Goal: Task Accomplishment & Management: Complete application form

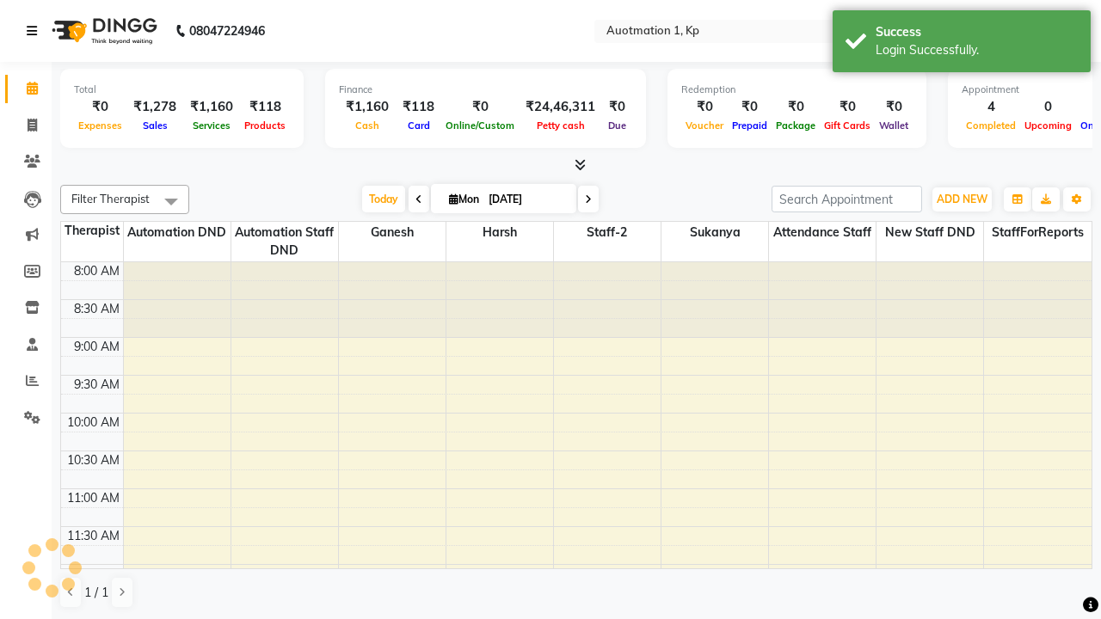
click at [35, 31] on icon at bounding box center [32, 31] width 10 height 12
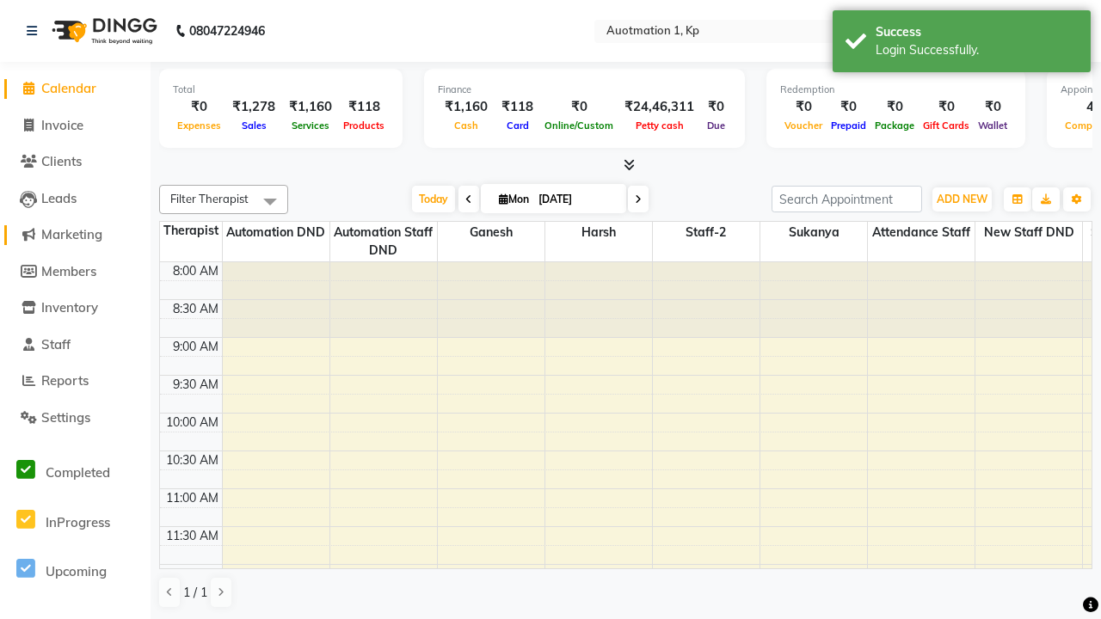
click at [75, 235] on span "Marketing" at bounding box center [71, 234] width 61 height 16
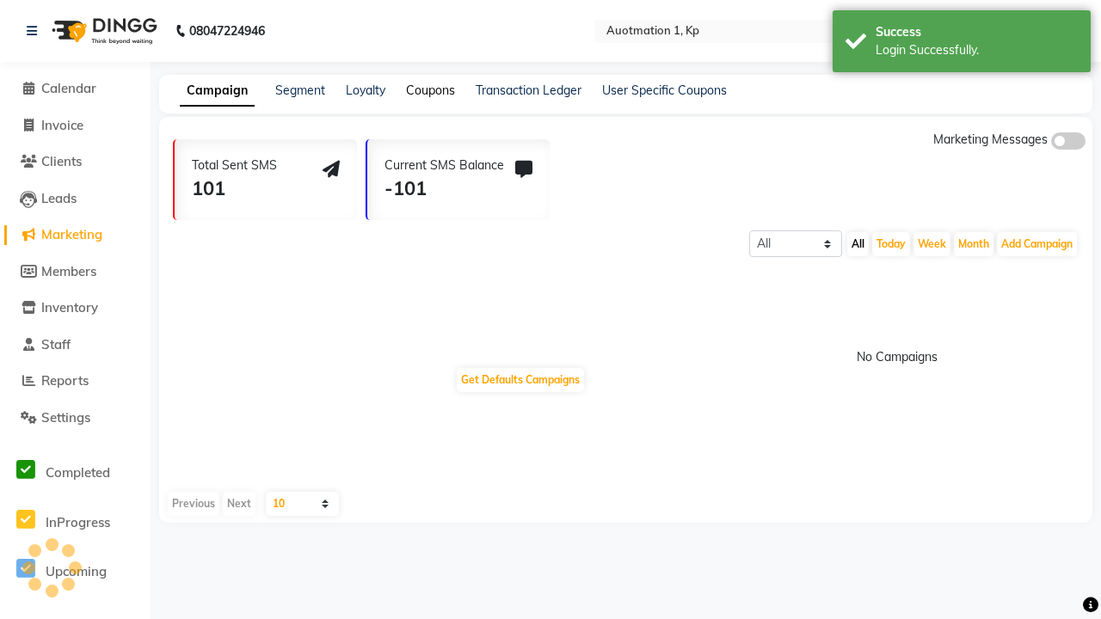
click at [429, 90] on link "Coupons" at bounding box center [430, 90] width 49 height 15
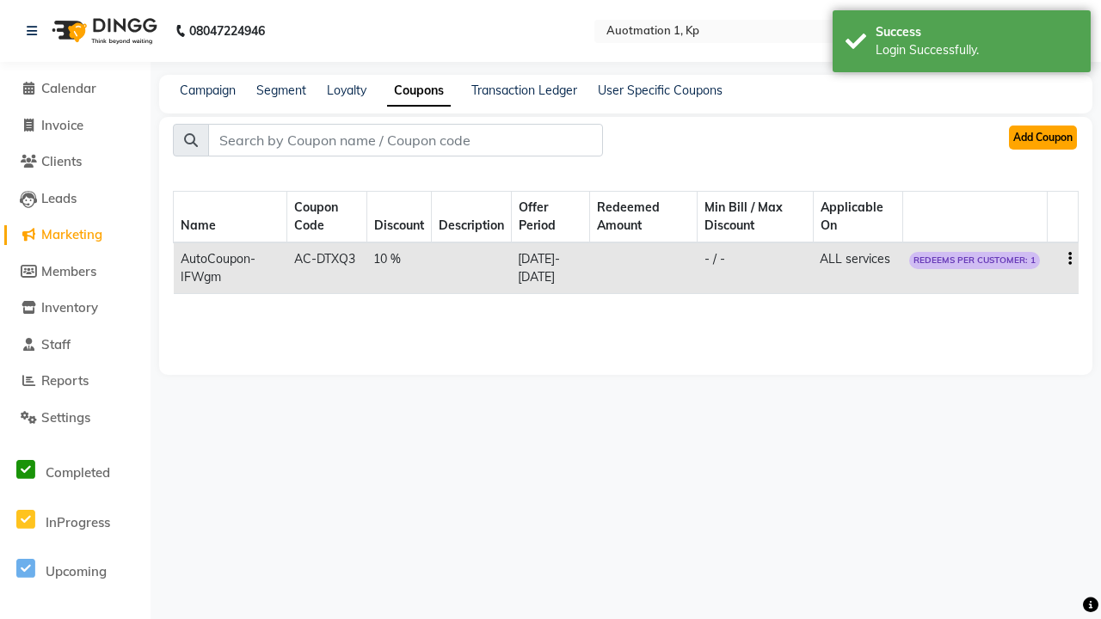
click at [1042, 138] on button "Add Coupon" at bounding box center [1043, 138] width 68 height 24
select select "PERCENTAGE"
select select "ALL"
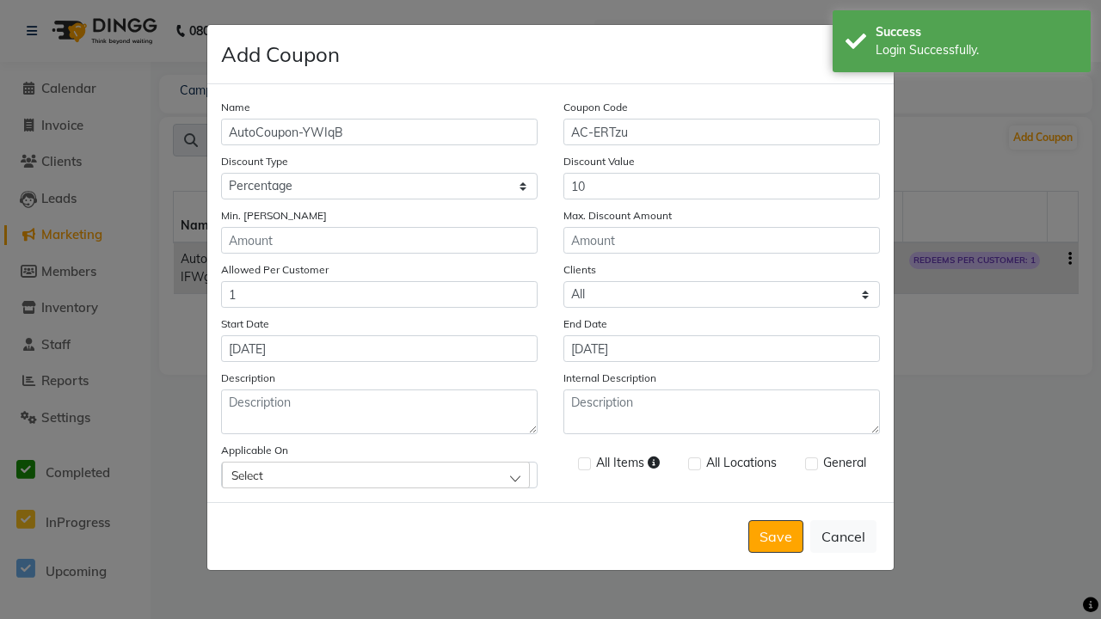
type input "[DATE]"
click at [379, 475] on div "Select" at bounding box center [376, 475] width 308 height 26
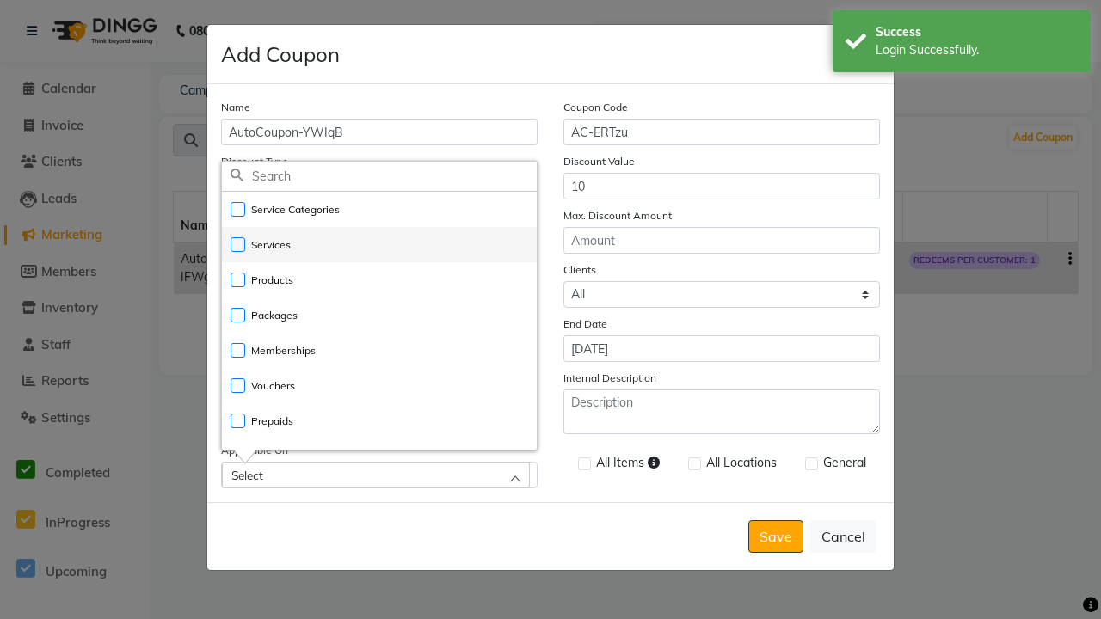
click at [379, 244] on li "Services" at bounding box center [379, 244] width 315 height 35
checkbox input "true"
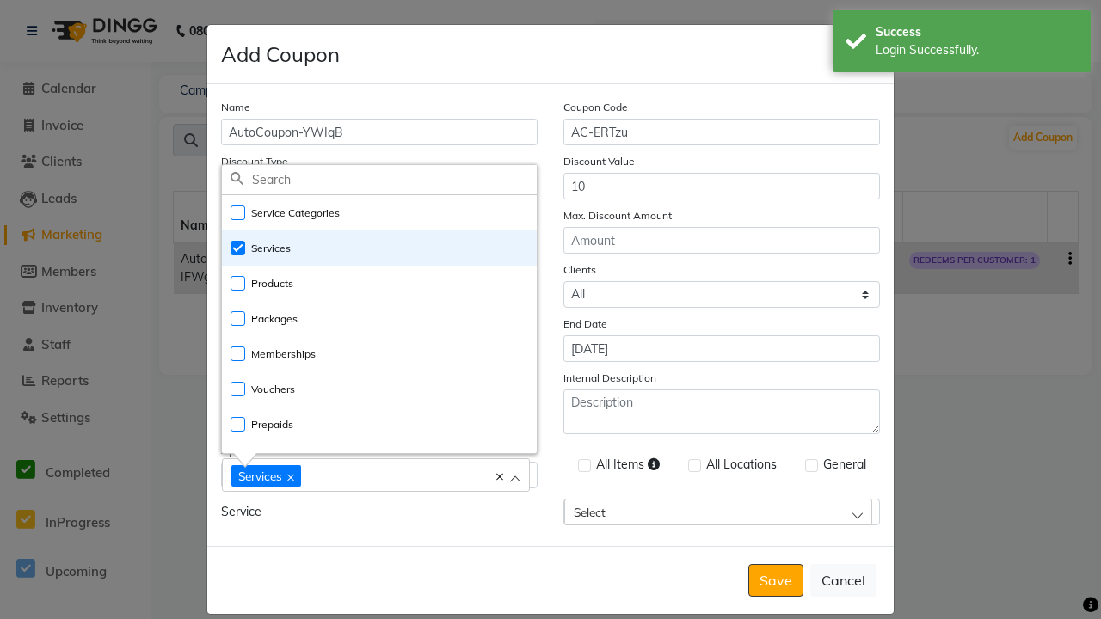
click at [379, 477] on div "Services" at bounding box center [367, 475] width 272 height 23
click at [583, 465] on label at bounding box center [584, 465] width 13 height 13
click at [583, 465] on input "checkbox" at bounding box center [583, 466] width 11 height 11
checkbox input "true"
click at [810, 465] on label at bounding box center [811, 465] width 13 height 13
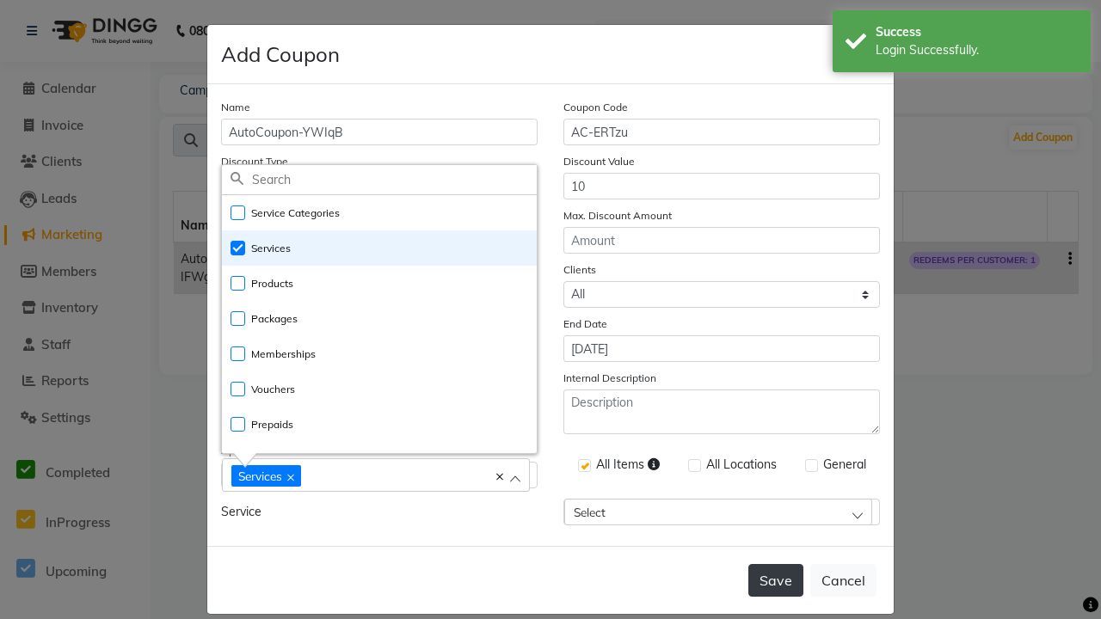
click at [810, 465] on input "checkbox" at bounding box center [810, 466] width 11 height 11
checkbox input "true"
click at [777, 564] on button "Save" at bounding box center [775, 580] width 55 height 33
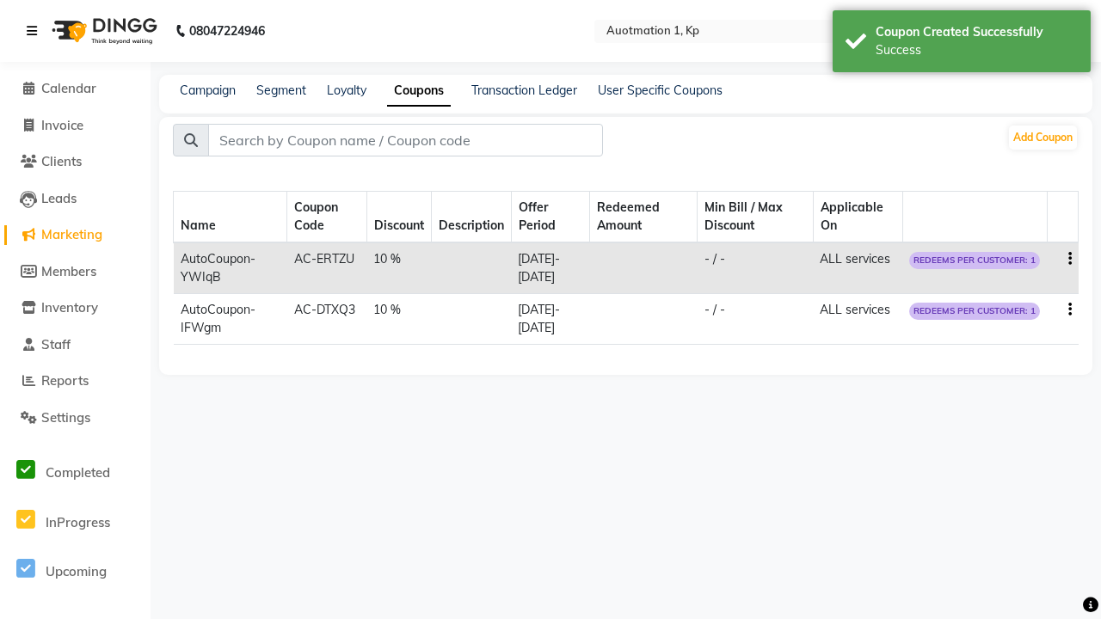
click at [962, 75] on div "Success Login Successfully." at bounding box center [962, 103] width 258 height 62
click at [35, 31] on icon at bounding box center [32, 31] width 10 height 12
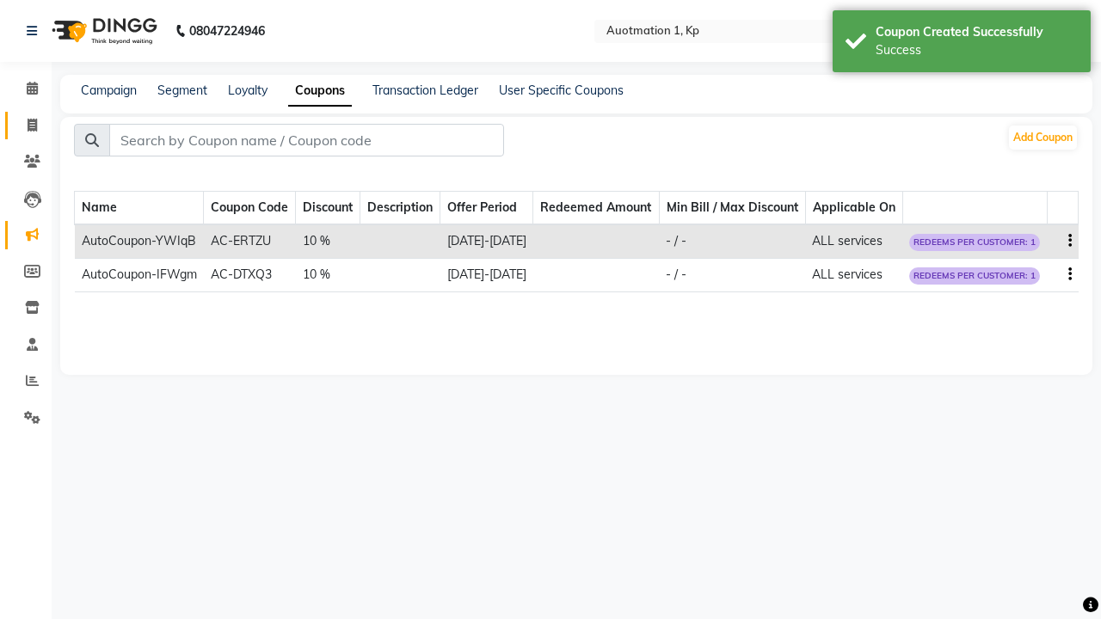
click at [26, 125] on span at bounding box center [32, 126] width 30 height 20
select select "service"
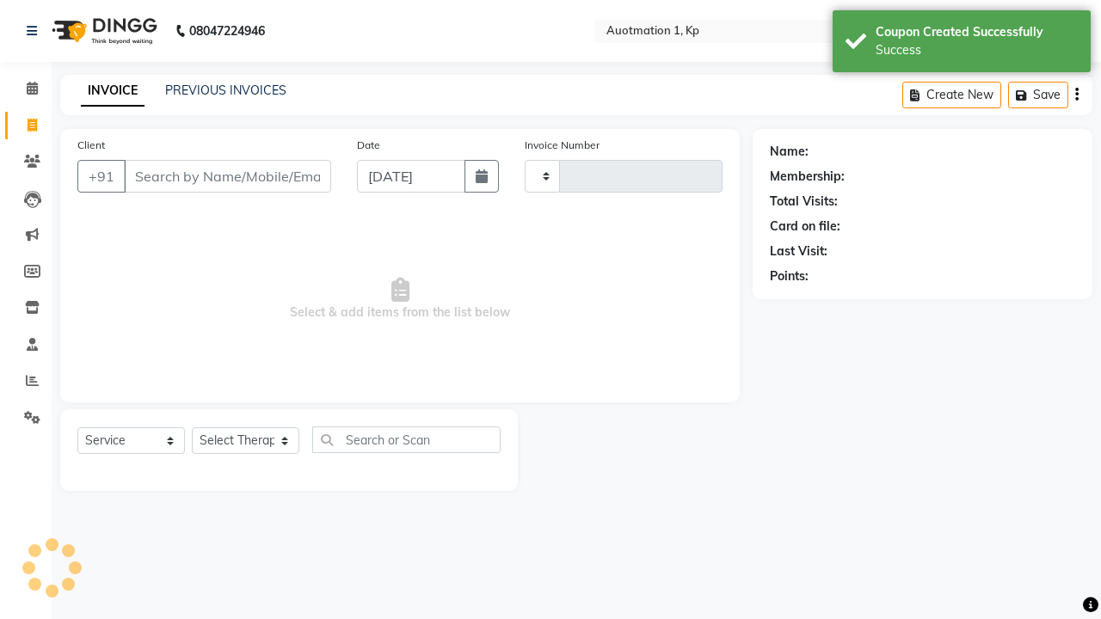
type input "Qa Dnd2"
type input "3191"
select select "150"
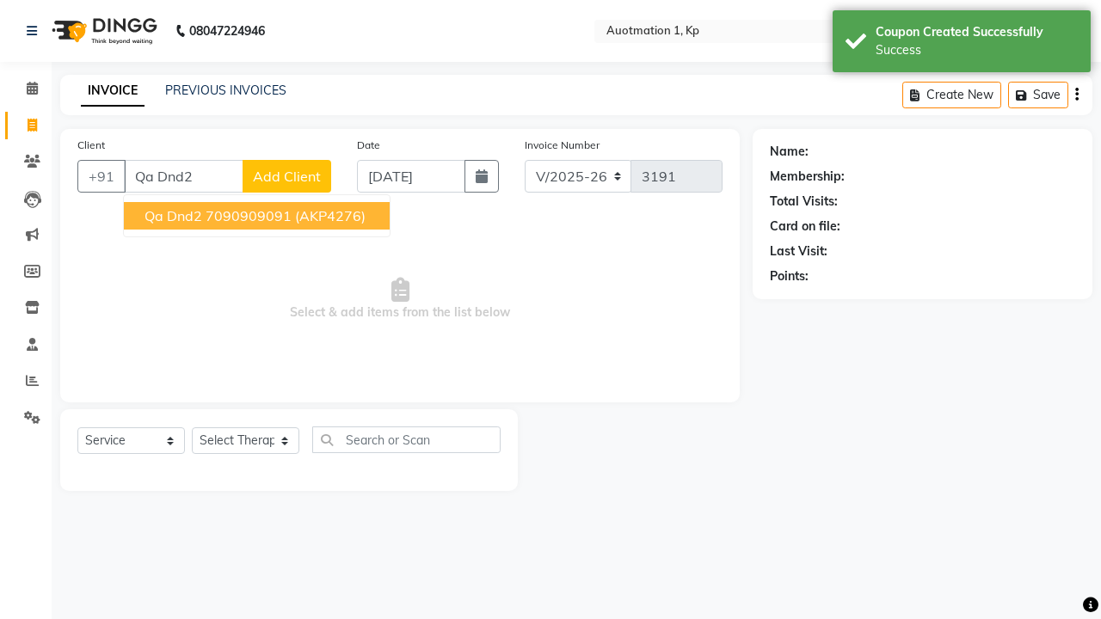
click at [256, 216] on ngb-highlight "7090909091" at bounding box center [249, 215] width 86 height 17
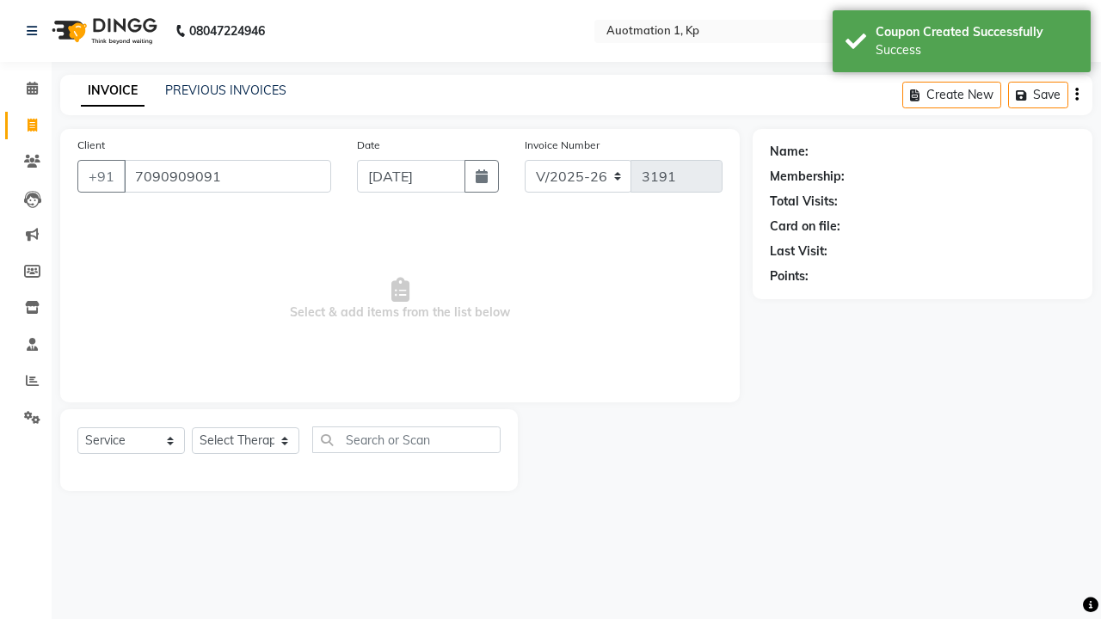
type input "7090909091"
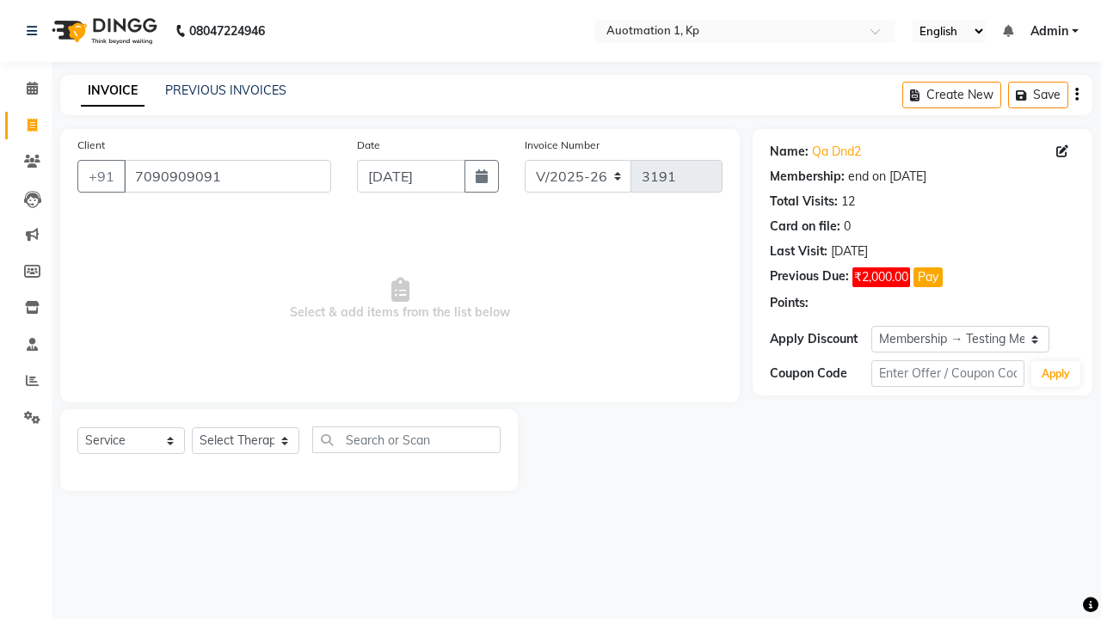
select select "18: Object"
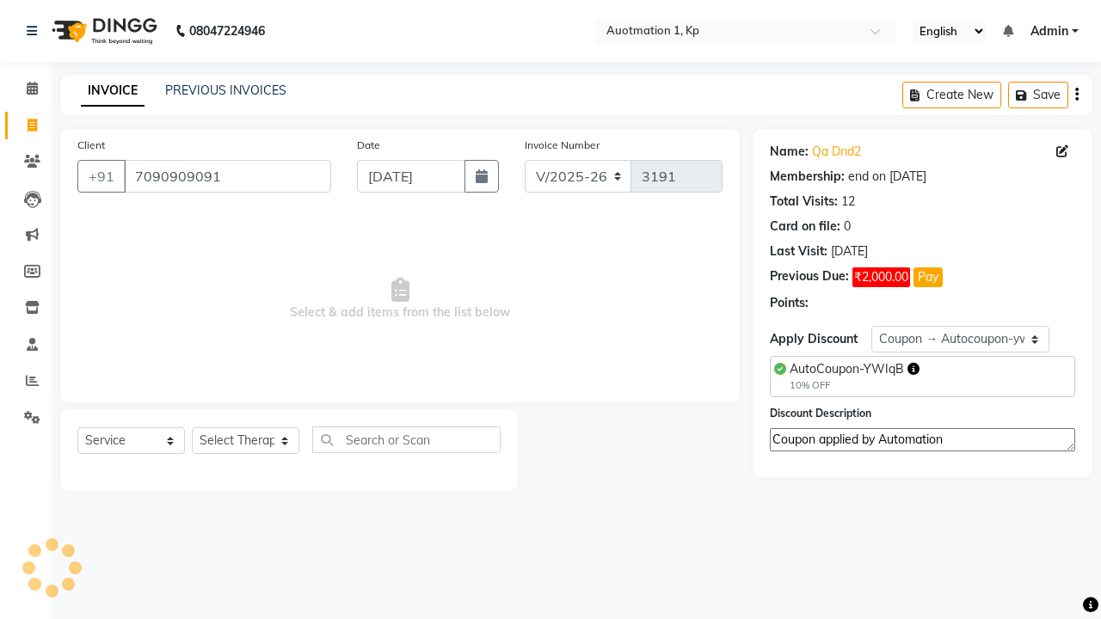
select select "2110"
type textarea "Coupon applied by Automation"
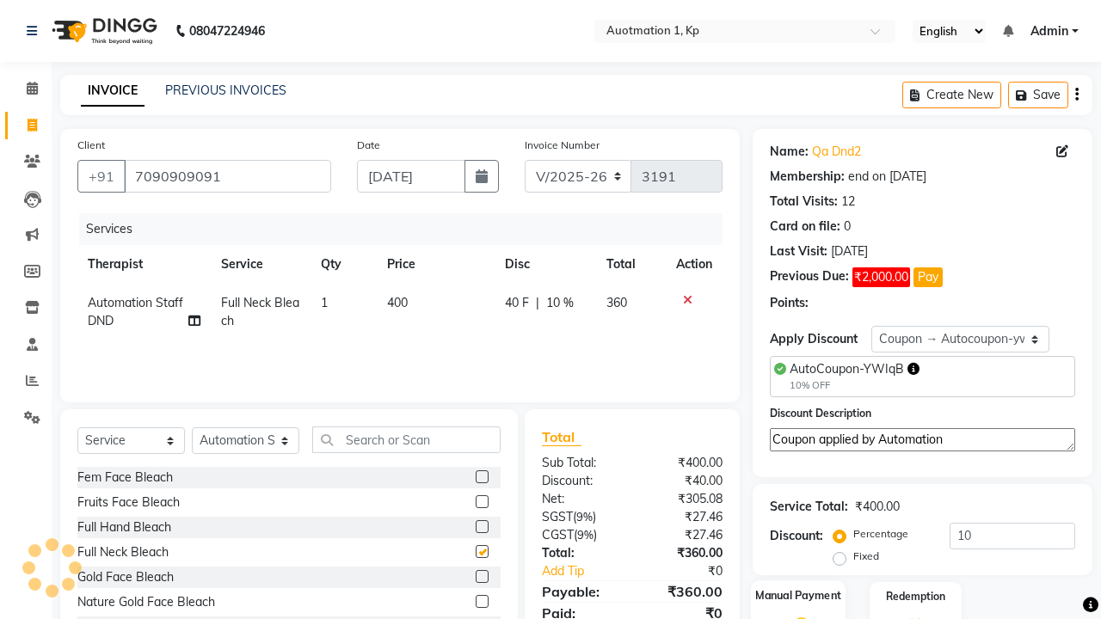
click at [798, 597] on label "Manual Payment" at bounding box center [798, 596] width 86 height 16
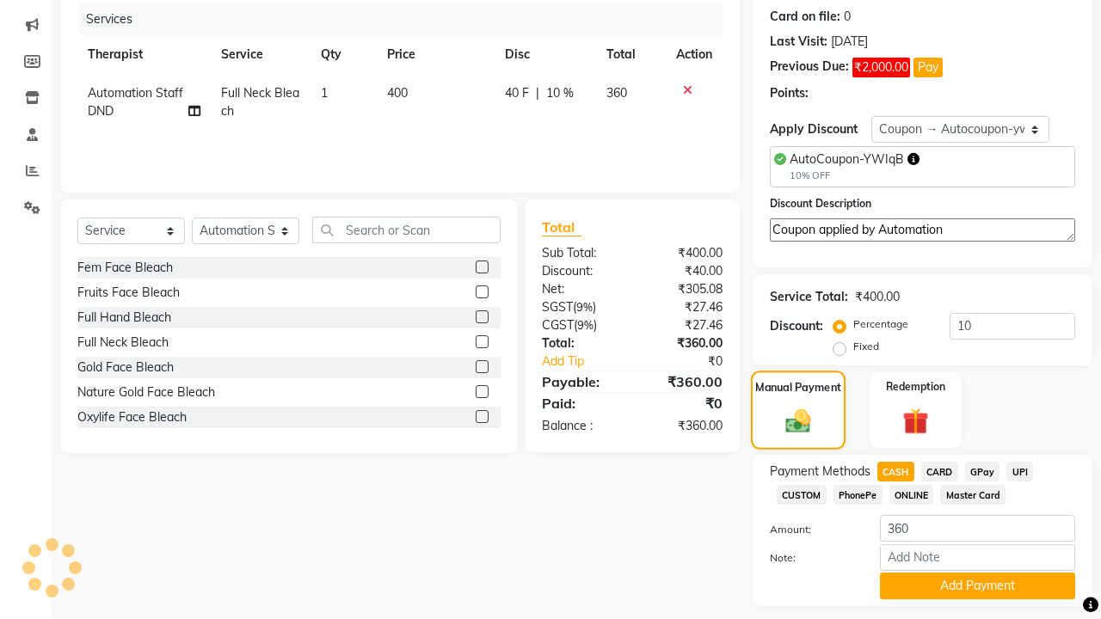
checkbox input "false"
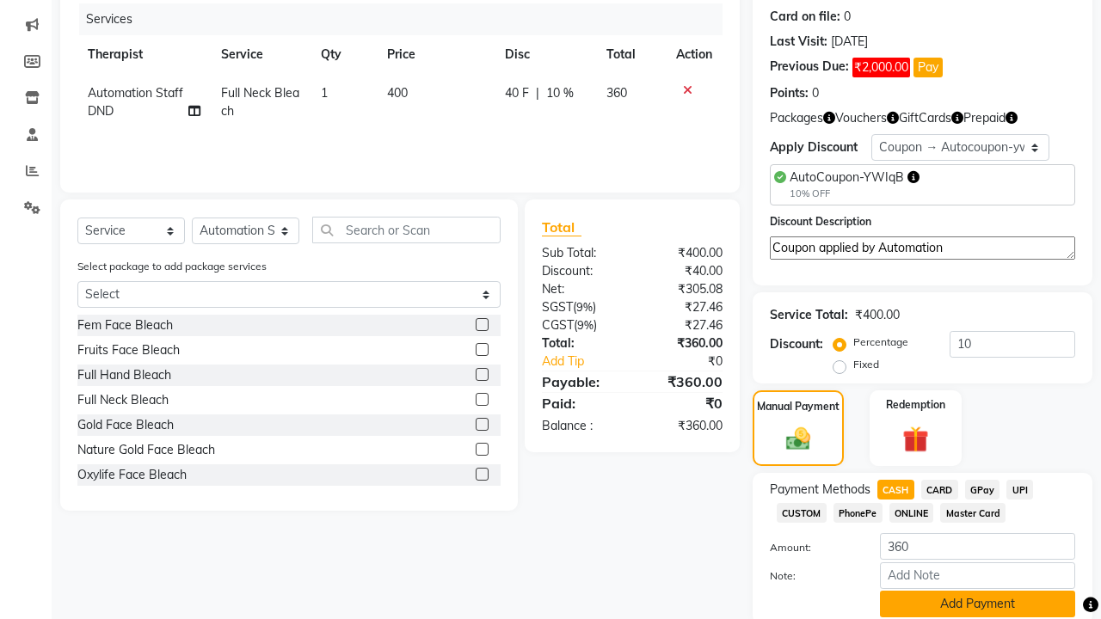
click at [977, 604] on button "Add Payment" at bounding box center [977, 604] width 195 height 27
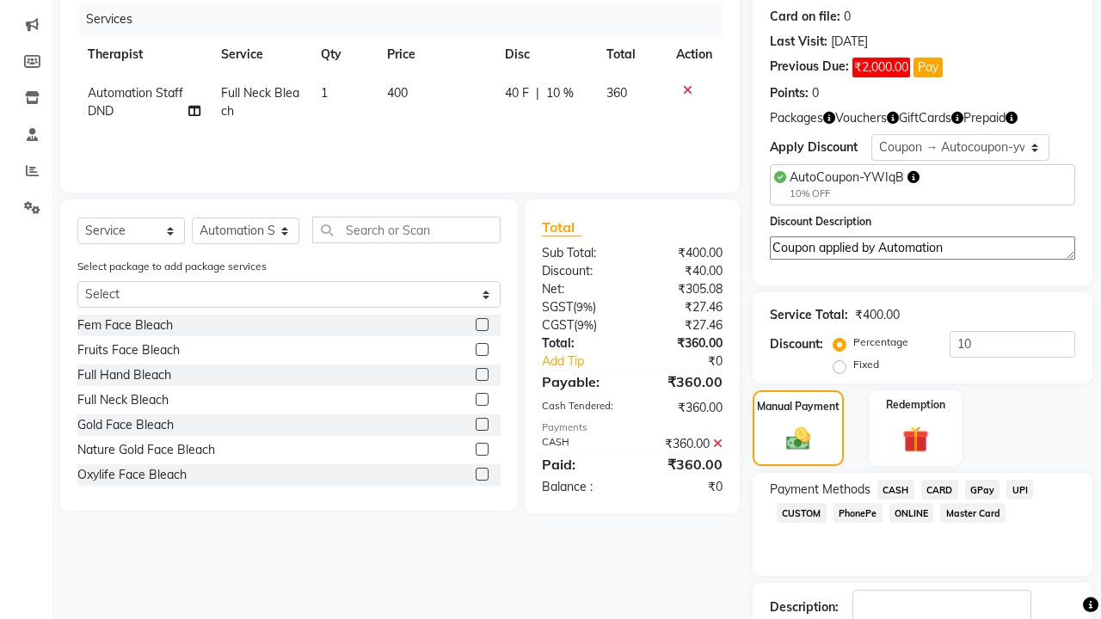
checkbox input "false"
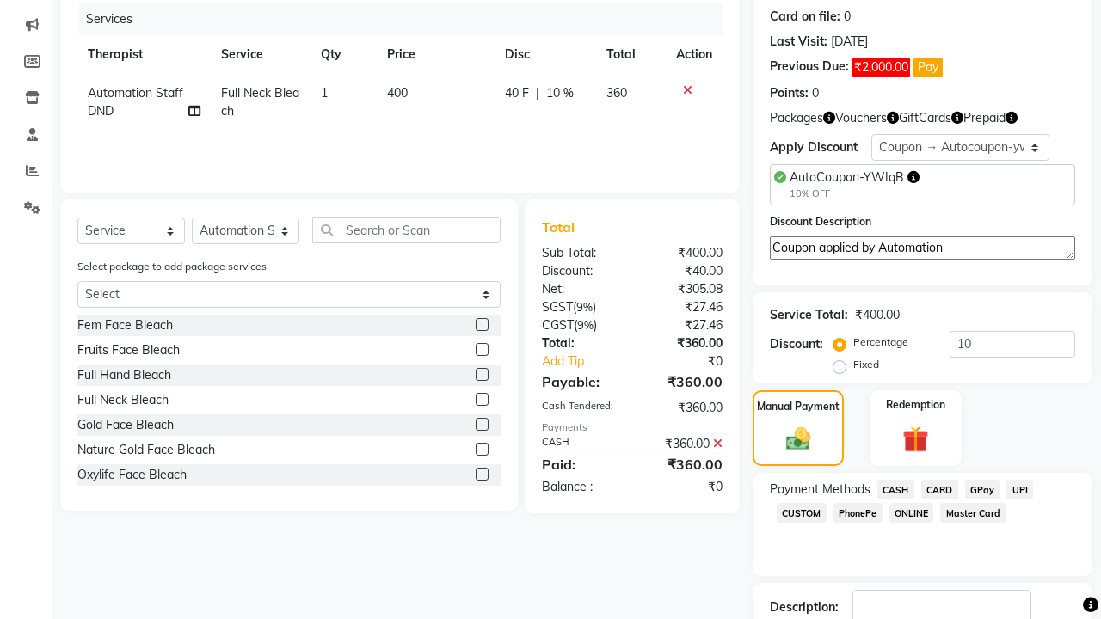
checkbox input "false"
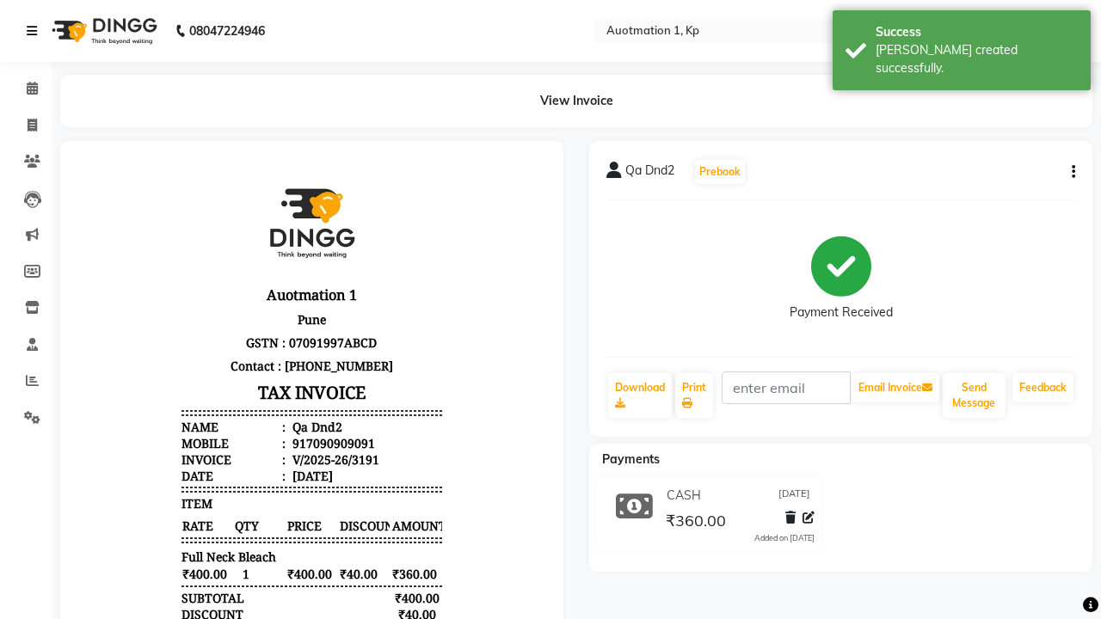
click at [962, 44] on div "[PERSON_NAME] created successfully." at bounding box center [977, 59] width 202 height 36
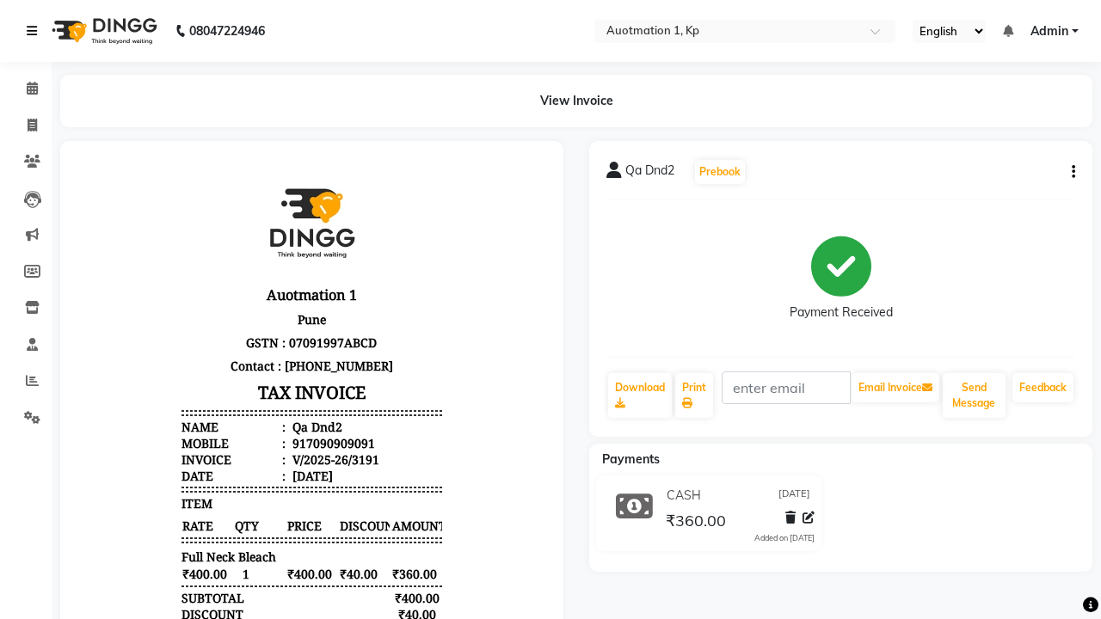
click at [35, 31] on icon at bounding box center [32, 31] width 10 height 12
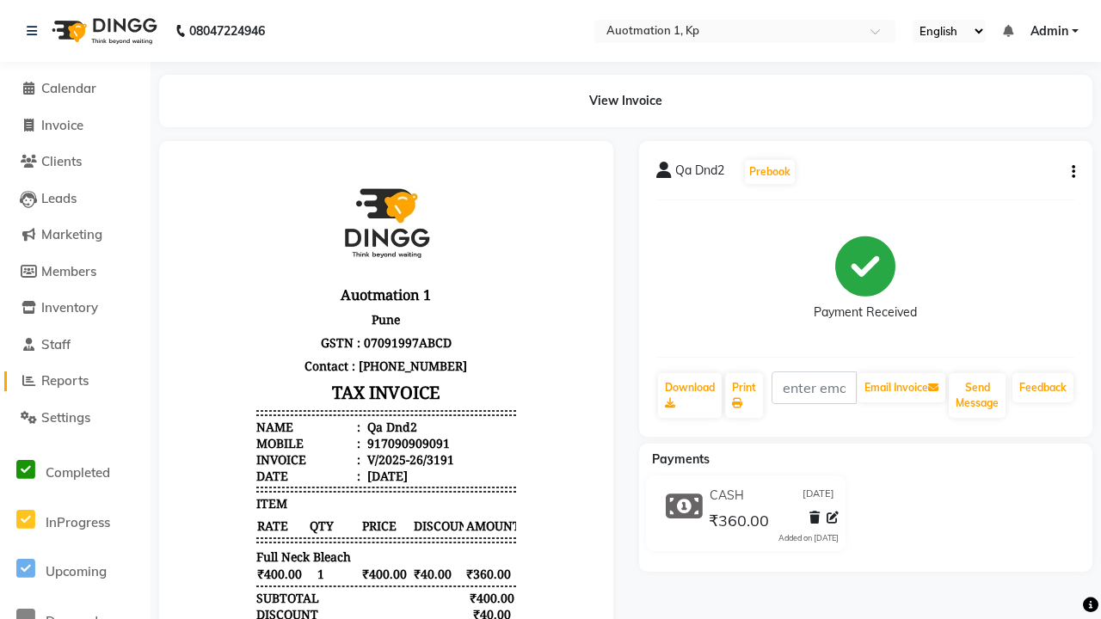
click at [75, 381] on span "Reports" at bounding box center [64, 381] width 47 height 16
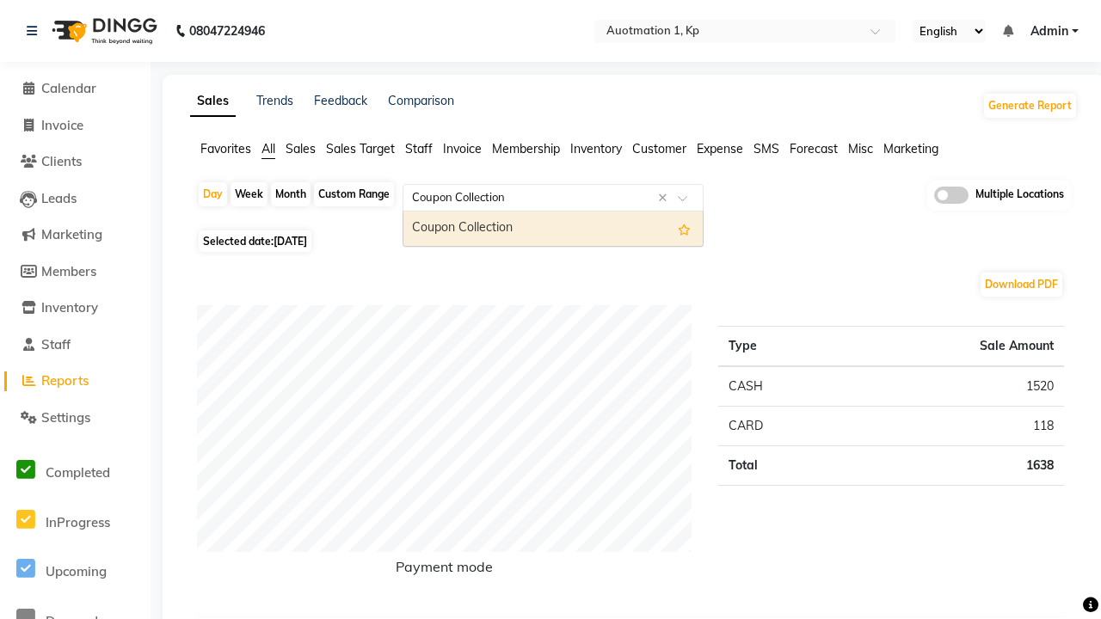
click at [553, 229] on div "Coupon Collection" at bounding box center [552, 229] width 299 height 34
select select "full_report"
select select "csv"
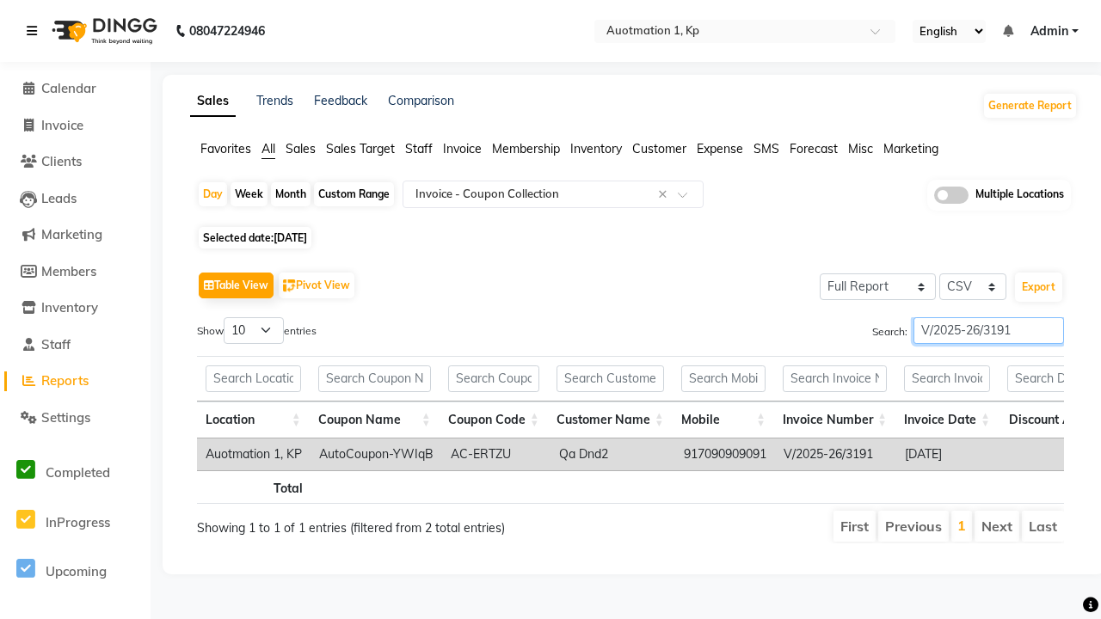
type input "V/2025-26/3191"
click at [35, 31] on icon at bounding box center [32, 31] width 10 height 12
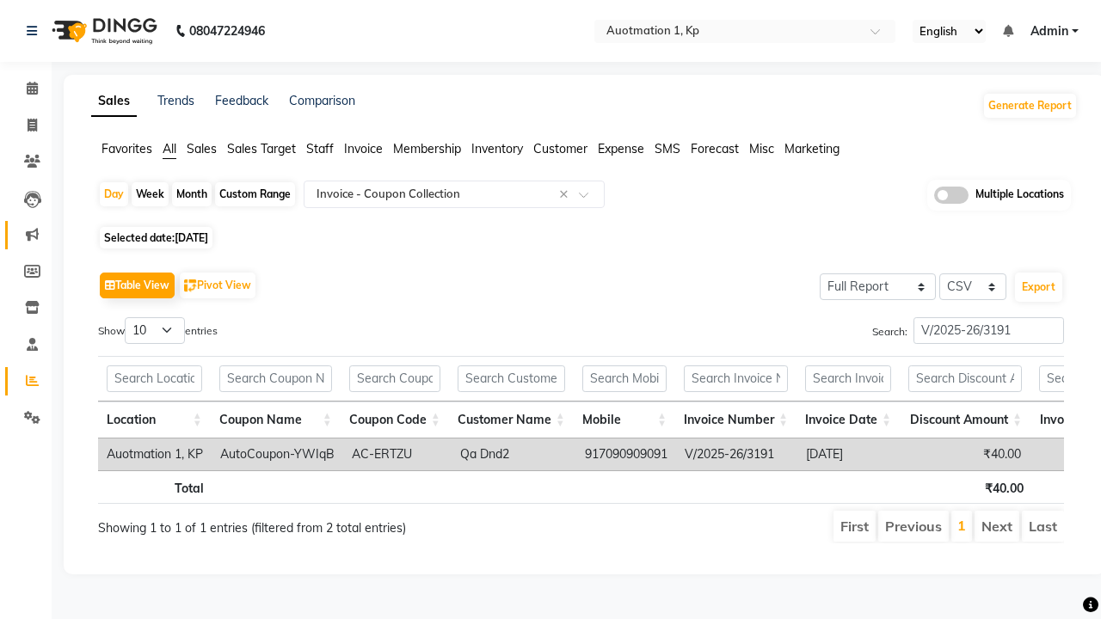
click at [26, 235] on icon at bounding box center [32, 234] width 13 height 13
